Goal: Task Accomplishment & Management: Complete application form

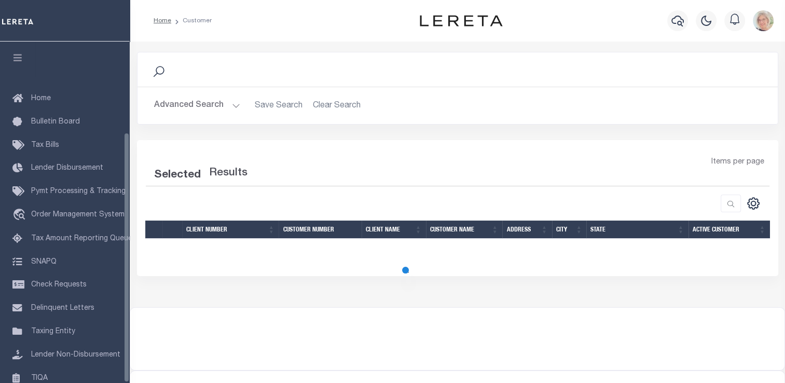
scroll to position [124, 0]
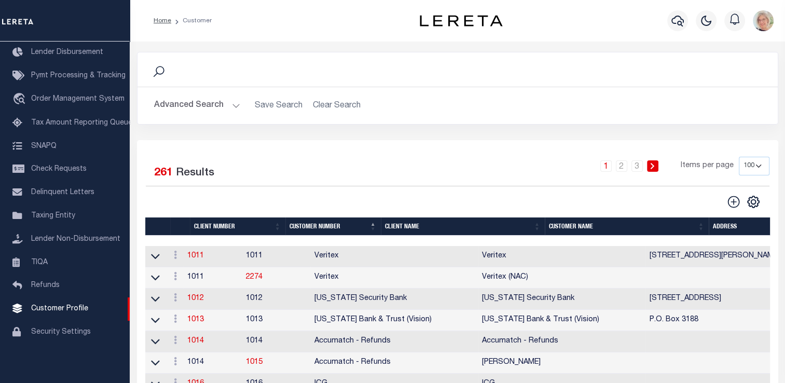
click at [408, 226] on th "Client Name" at bounding box center [463, 226] width 164 height 18
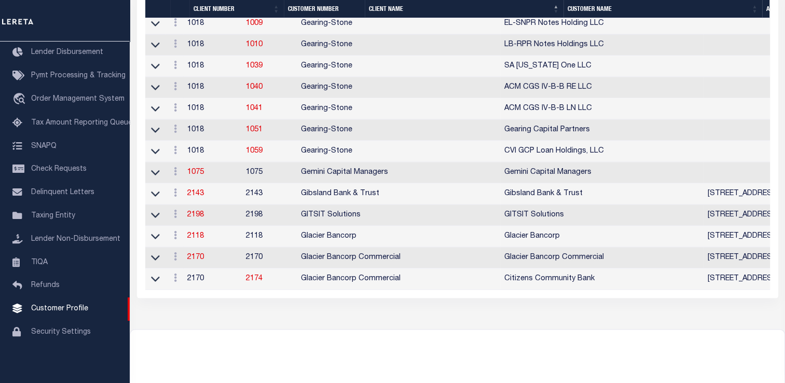
scroll to position [2126, 0]
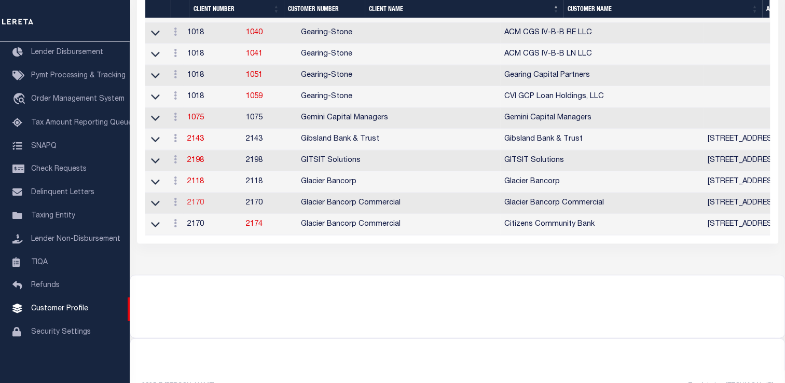
click at [199, 206] on link "2170" at bounding box center [195, 202] width 17 height 7
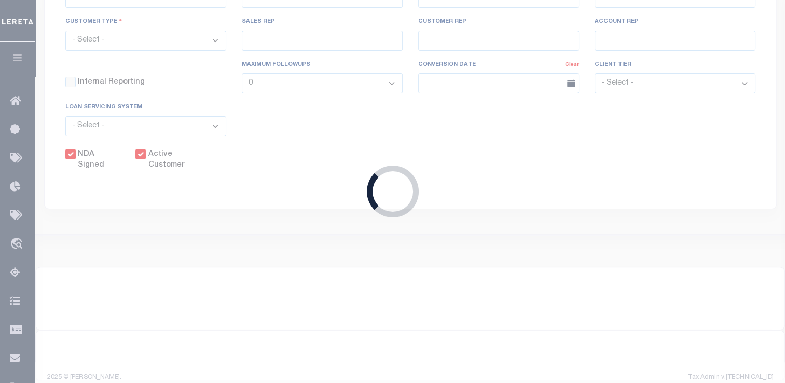
select select
type input "Glacier Bancorp Commercial"
type input "2170"
type input "Glacier Bancorp Commercial"
type input "[PERSON_NAME]"
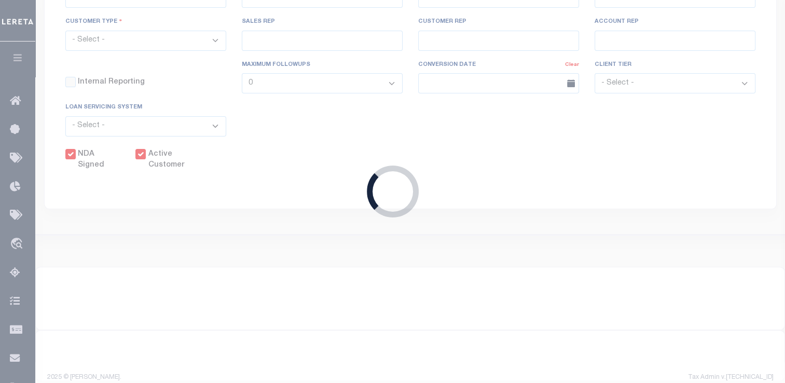
type input "[PERSON_NAME]"
select select "Commercial"
type input "[PERSON_NAME]"
checkbox input "true"
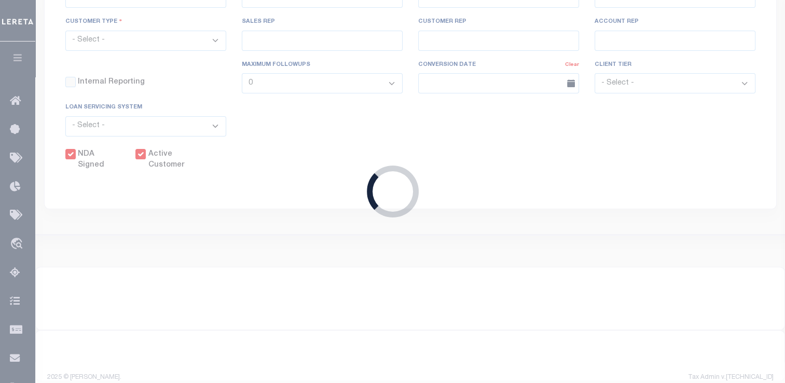
checkbox input "true"
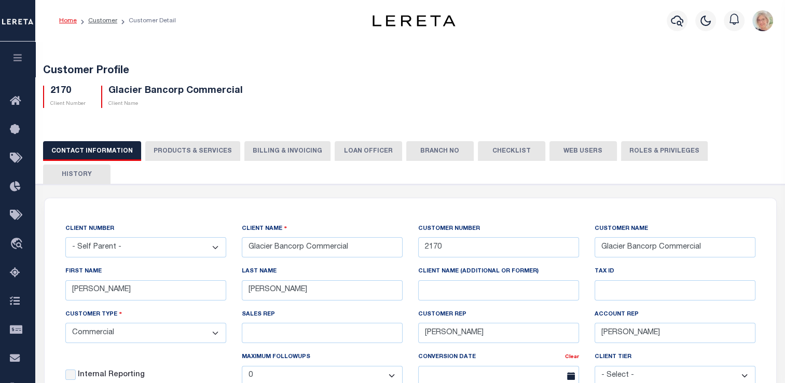
click at [270, 148] on button "Billing & Invoicing" at bounding box center [287, 151] width 86 height 20
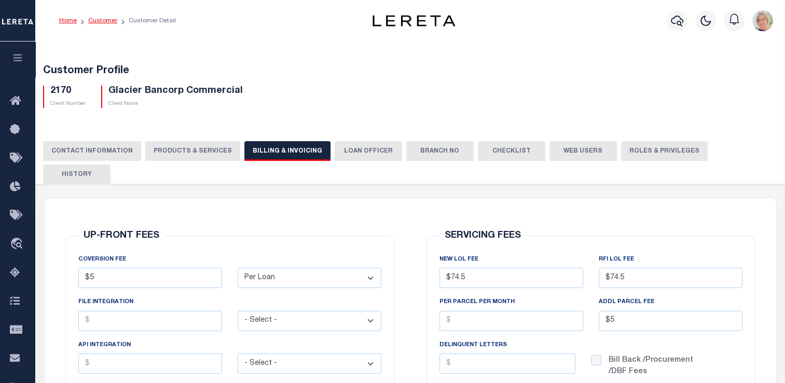
click at [93, 24] on li "Customer" at bounding box center [97, 20] width 40 height 9
click at [100, 21] on link "Customer" at bounding box center [102, 21] width 29 height 6
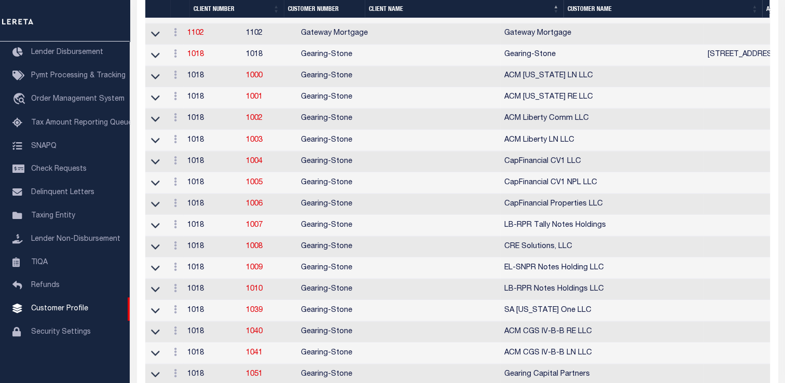
scroll to position [2182, 0]
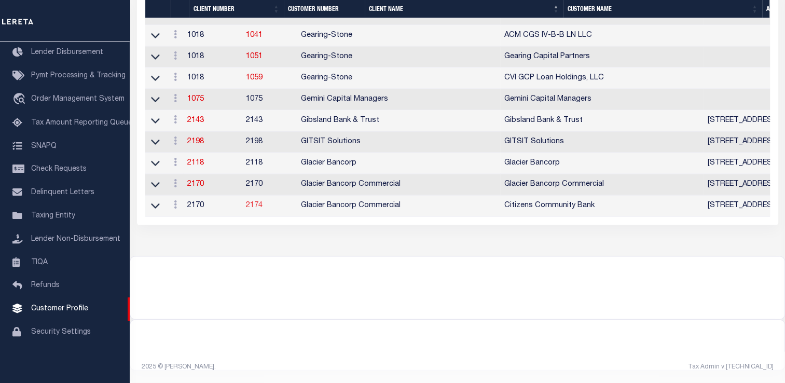
click at [262, 202] on link "2174" at bounding box center [254, 205] width 17 height 7
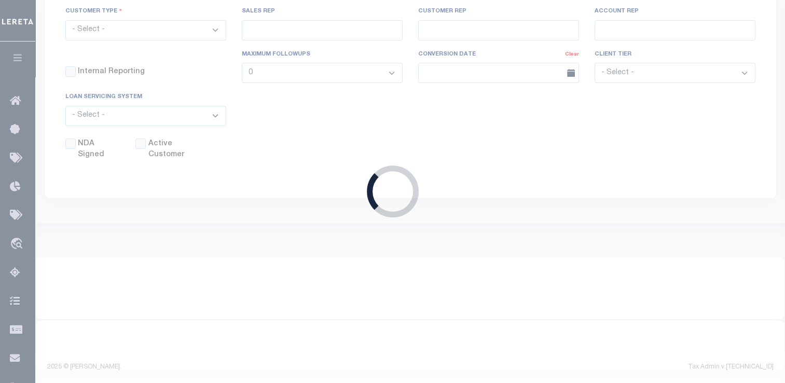
select select "2170"
type input "Glacier Bancorp Commercial"
type input "2174"
type input "Citizens Community Bank"
type input "Ashley"
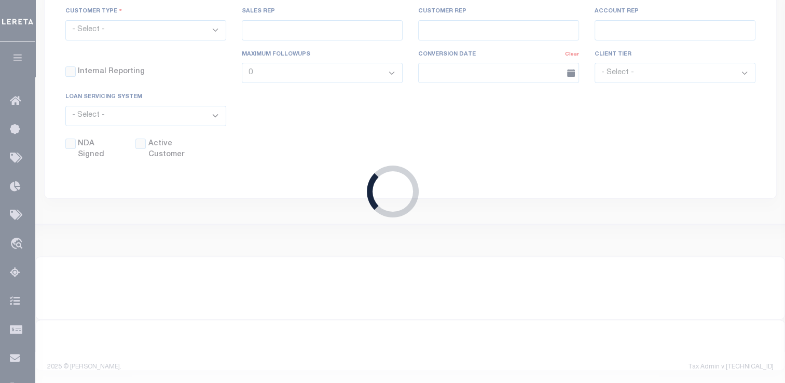
type input "Findlay"
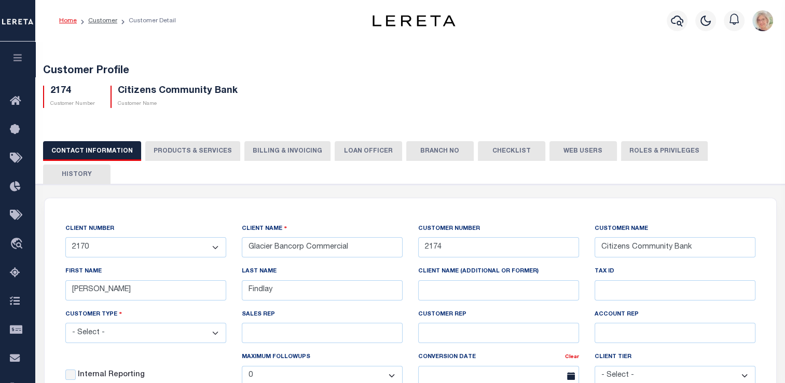
click at [99, 26] on ol "Home Customer Customer Detail" at bounding box center [117, 21] width 133 height 22
click at [98, 20] on link "Customer" at bounding box center [102, 21] width 29 height 6
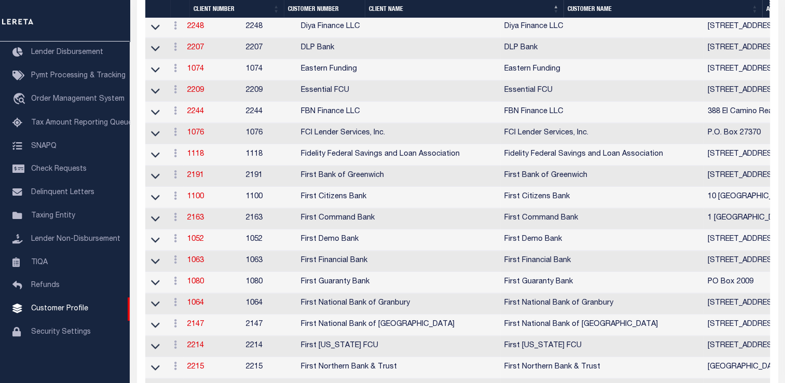
scroll to position [2182, 0]
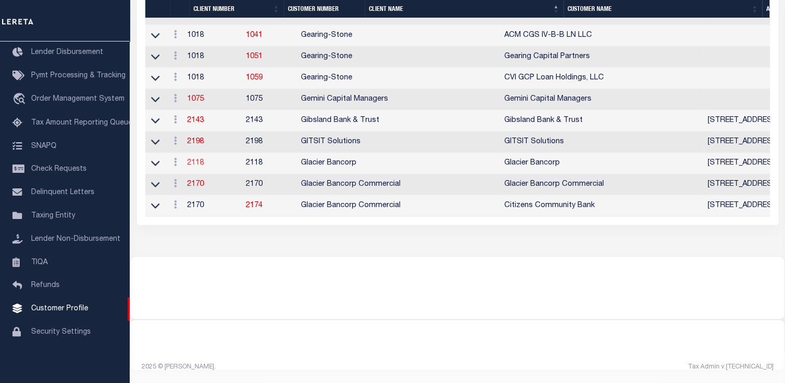
click at [200, 159] on link "2118" at bounding box center [195, 162] width 17 height 7
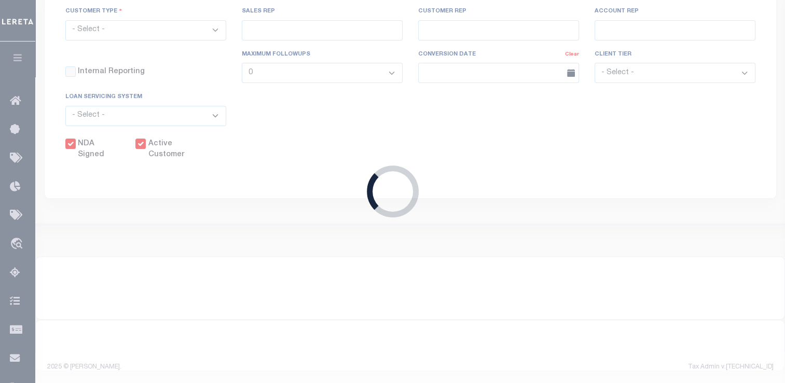
select select
type input "Glacier Bancorp"
type input "2118"
type input "Glacier Bancorp"
type input "Brianna"
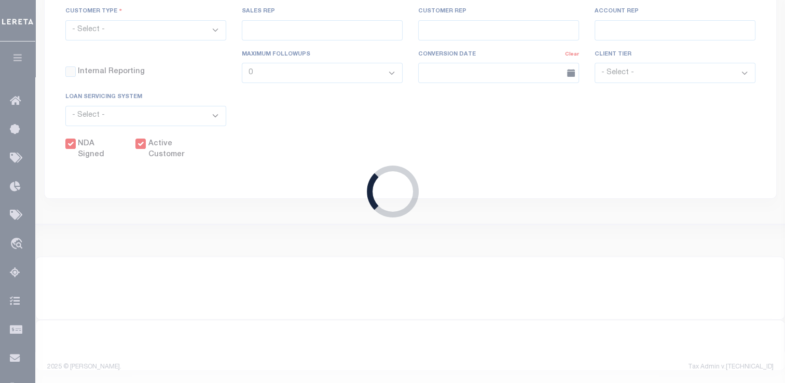
type input "Tyler"
select select "Residential"
type input "[PERSON_NAME]"
select select "JHS"
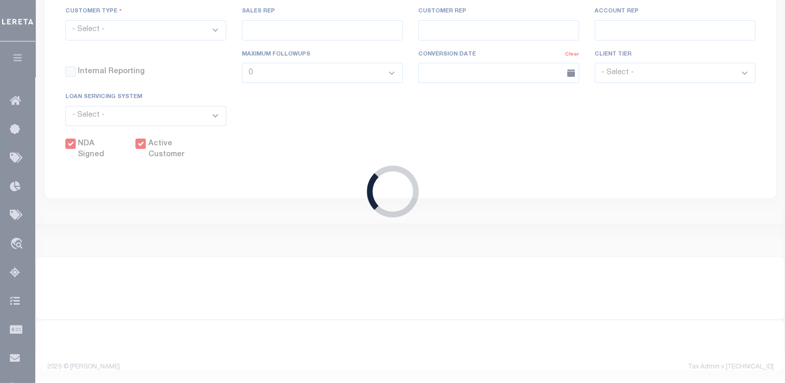
checkbox input "true"
type input "$5"
type input "$24"
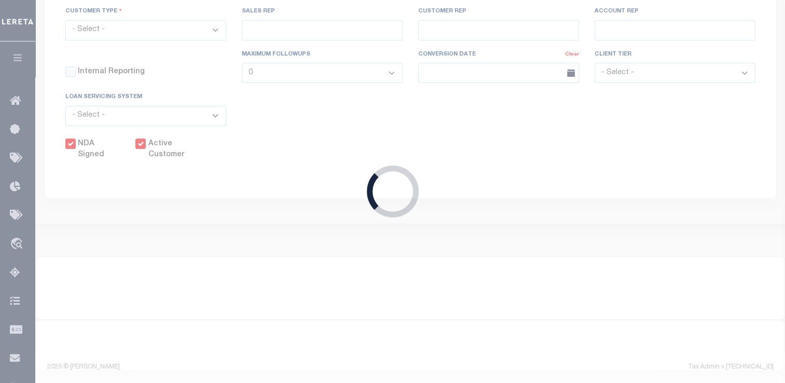
type input "$24"
type input "$74.5"
type input "$5"
checkbox input "false"
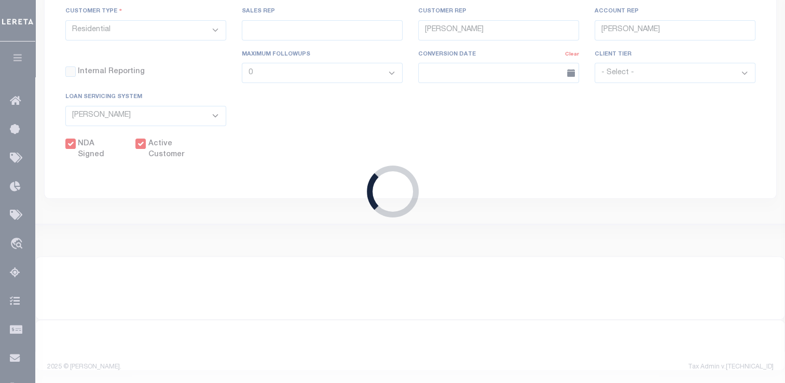
type input "15"
type input "0"
type input "15"
type input "13"
type input "5"
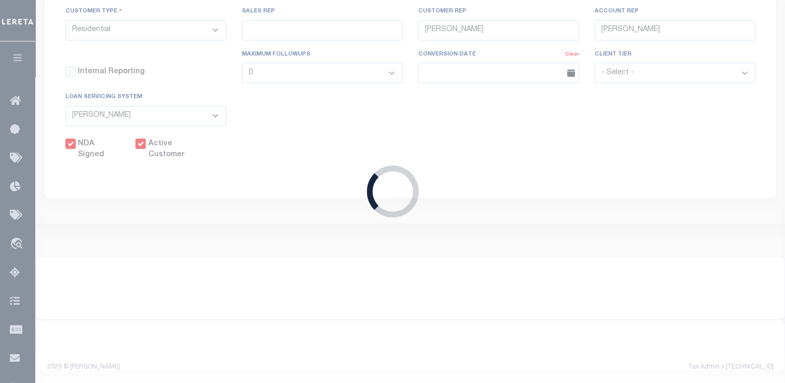
type input "0"
type input "5"
type input "6"
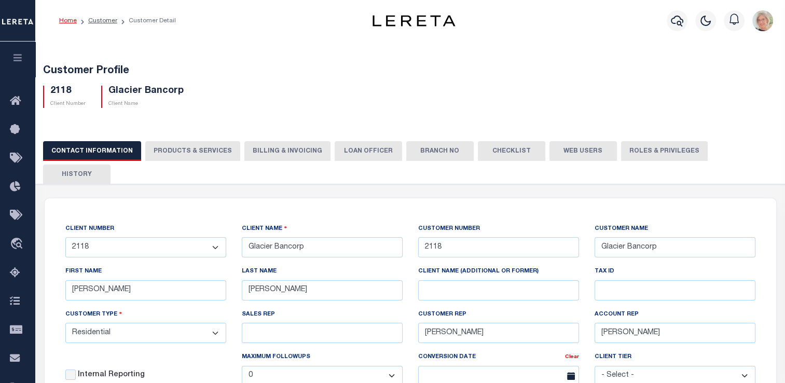
click at [271, 155] on button "Billing & Invoicing" at bounding box center [287, 151] width 86 height 20
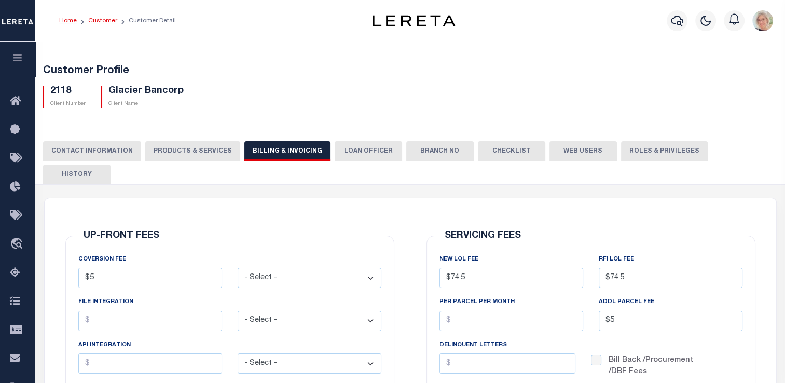
click at [106, 23] on link "Customer" at bounding box center [102, 21] width 29 height 6
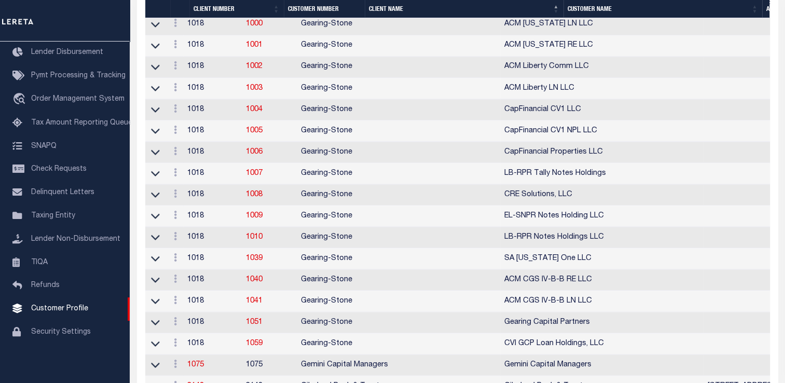
scroll to position [2182, 0]
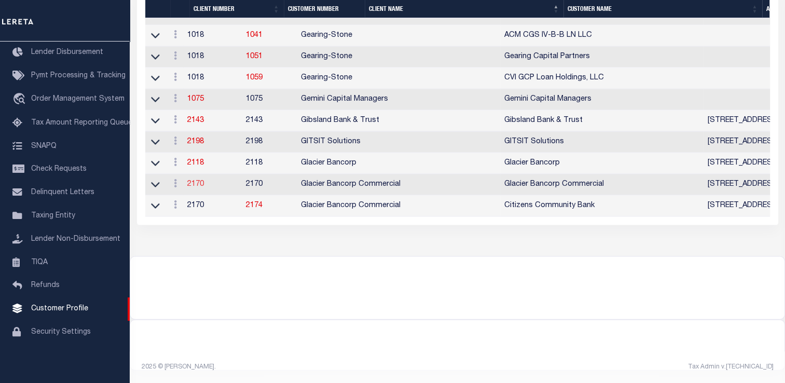
click at [204, 180] on link "2170" at bounding box center [195, 183] width 17 height 7
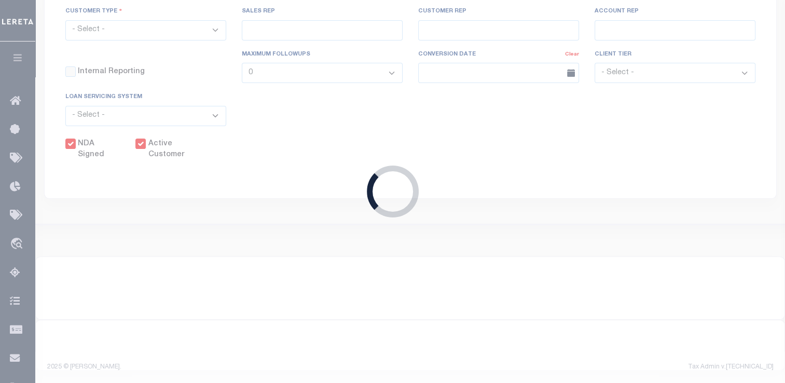
select select
type input "Glacier Bancorp Commercial"
type input "2170"
type input "Glacier Bancorp Commercial"
type input "[PERSON_NAME]"
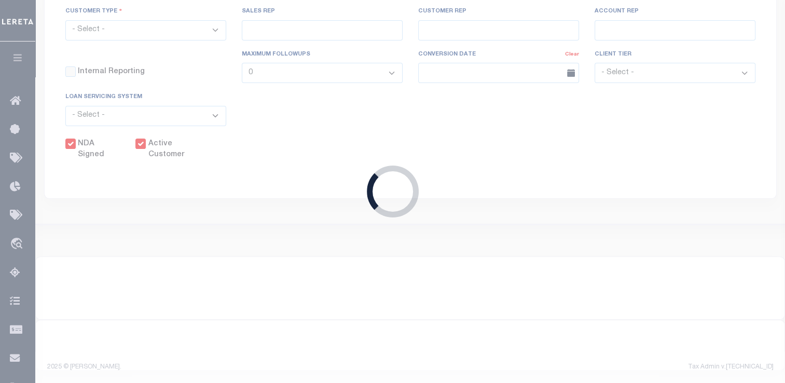
type input "[PERSON_NAME]"
select select "Commercial"
type input "[PERSON_NAME]"
checkbox input "true"
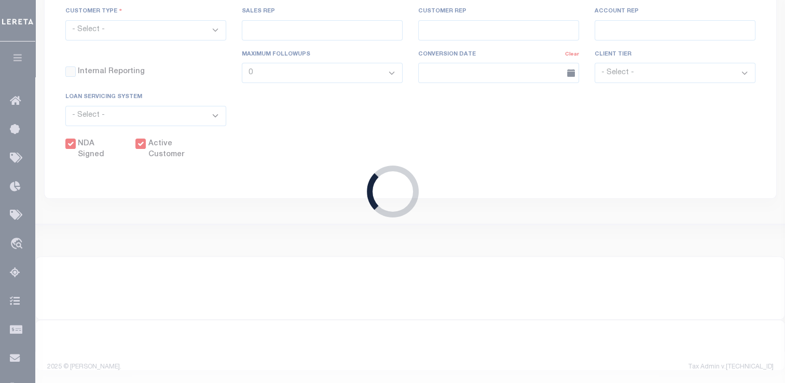
checkbox input "true"
type input "$5"
select select "PLN"
type input "$24"
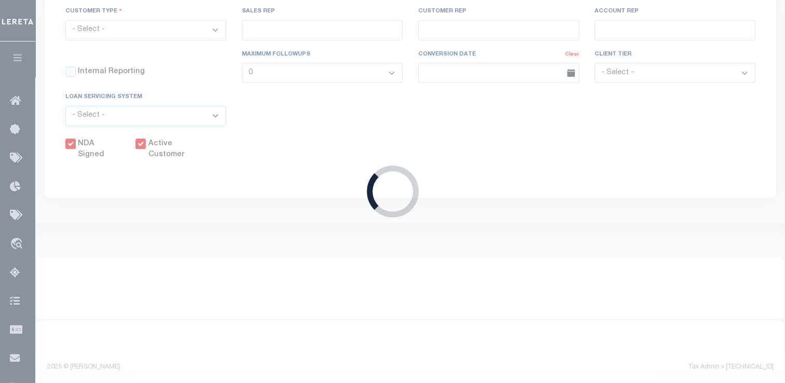
type input "$24"
type input "$74.5"
type input "$5"
checkbox input "false"
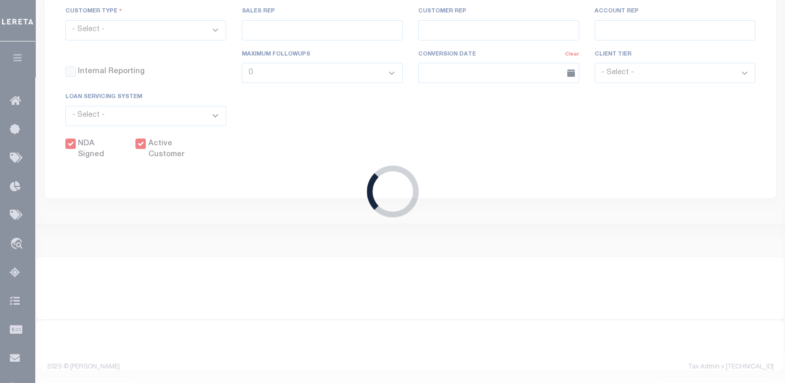
type input "250"
type input "0"
type input "250"
type input "212"
type input "$25"
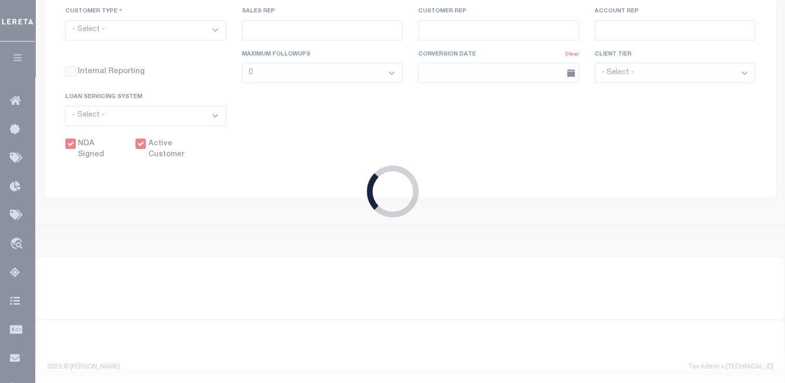
type input "25"
type input "0"
type input "25"
type input "20"
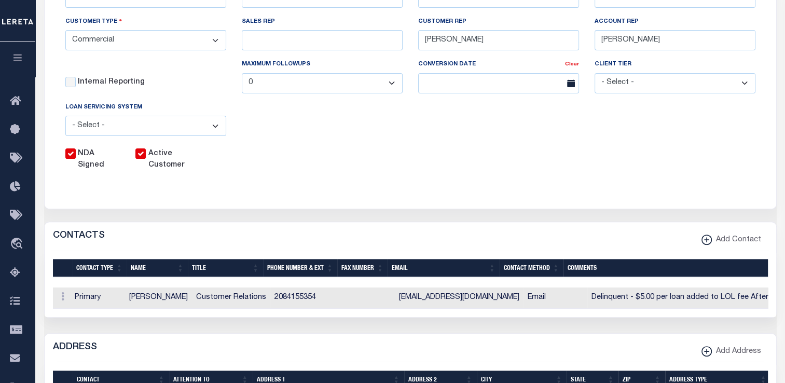
scroll to position [0, 0]
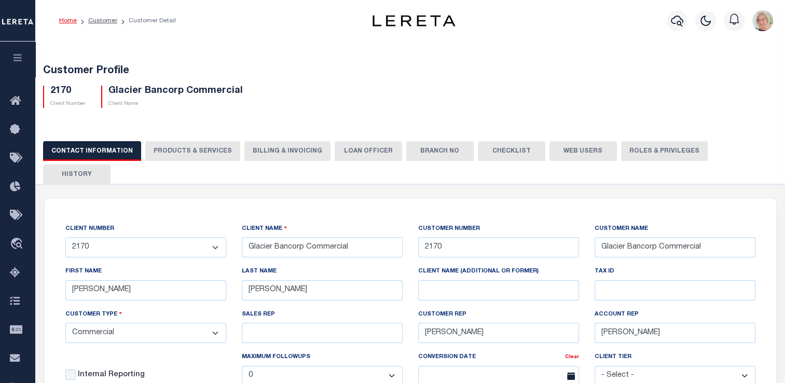
click at [266, 153] on button "Billing & Invoicing" at bounding box center [287, 151] width 86 height 20
